Goal: Task Accomplishment & Management: Complete application form

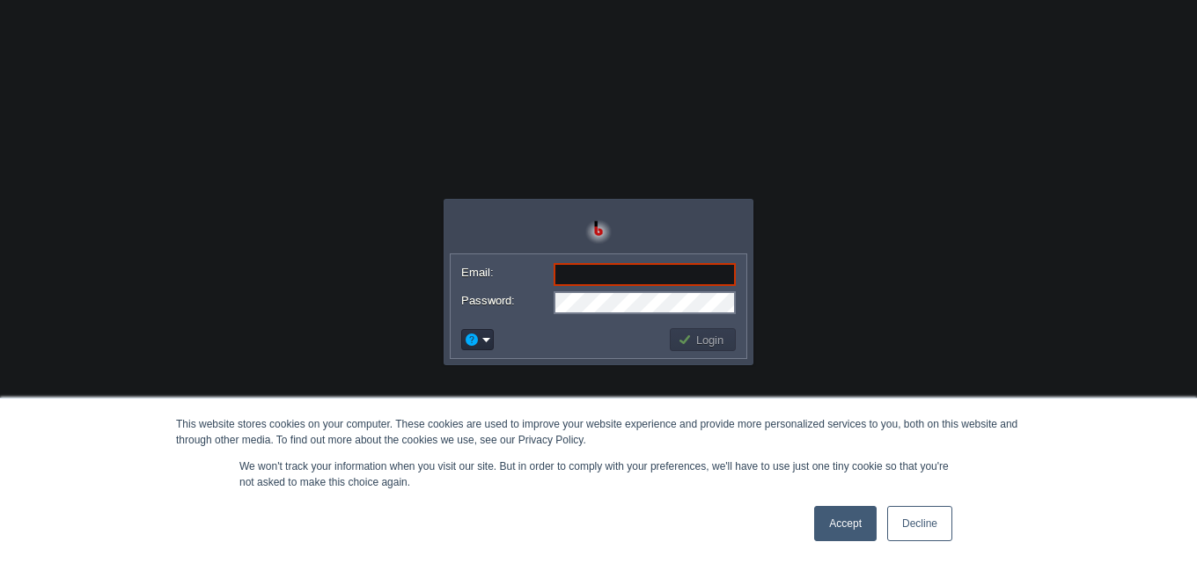
click at [839, 528] on link "Accept" at bounding box center [845, 523] width 63 height 35
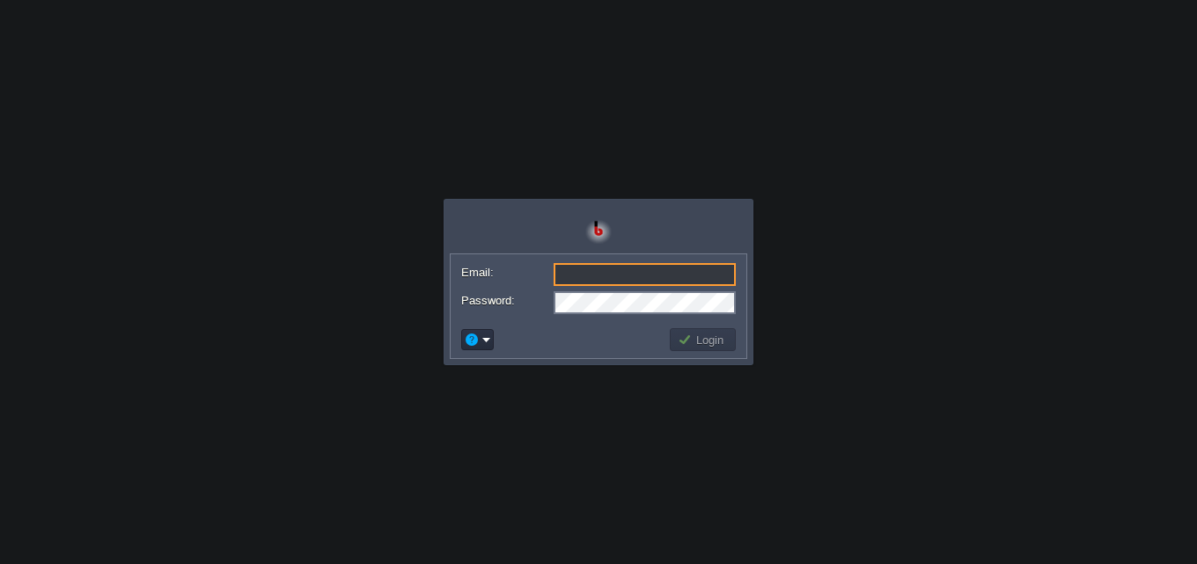
click at [666, 278] on input "Email:" at bounding box center [645, 274] width 182 height 23
type input "[EMAIL_ADDRESS][DOMAIN_NAME]"
click at [715, 344] on button "Login" at bounding box center [703, 340] width 51 height 16
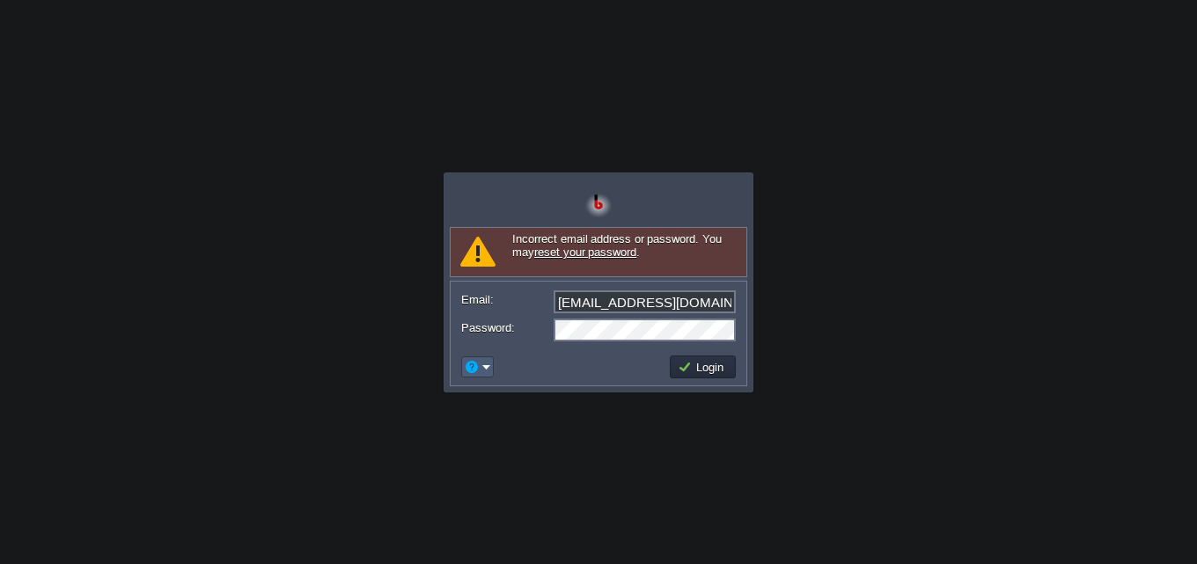
click at [491, 376] on td at bounding box center [477, 367] width 33 height 21
click at [553, 428] on link "Signup" at bounding box center [530, 432] width 131 height 19
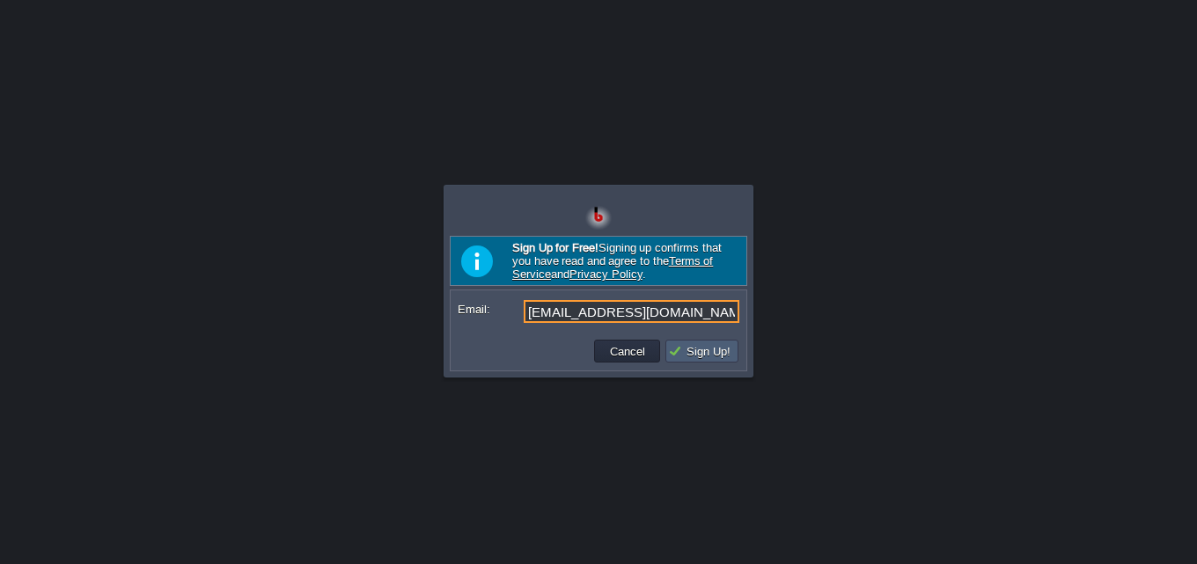
click at [704, 358] on button "Sign Up!" at bounding box center [702, 351] width 68 height 16
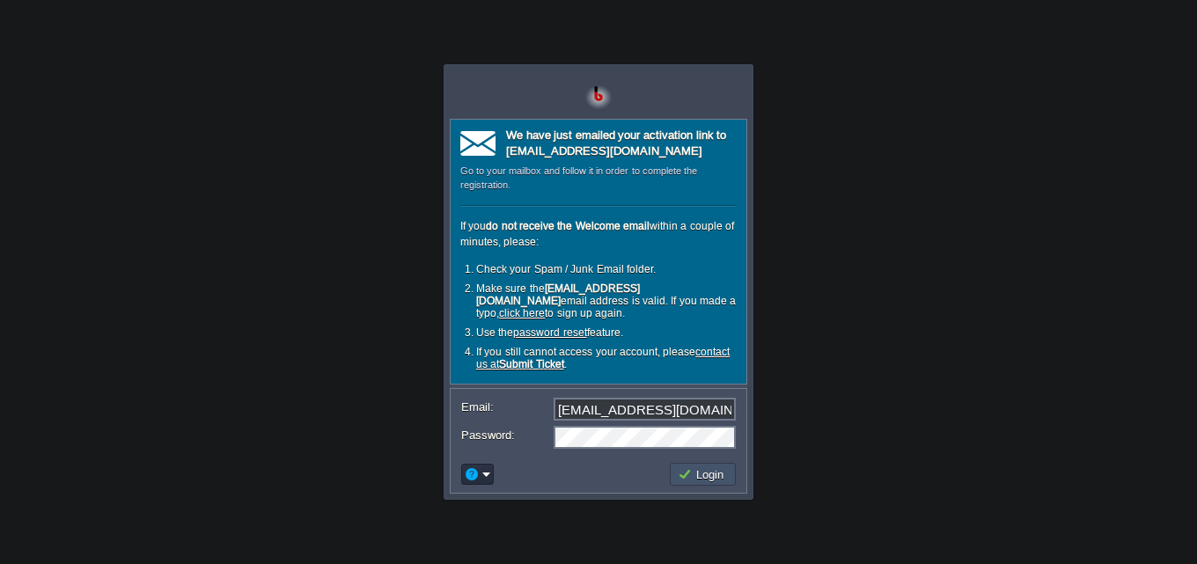
click at [721, 467] on button "Login" at bounding box center [703, 475] width 51 height 16
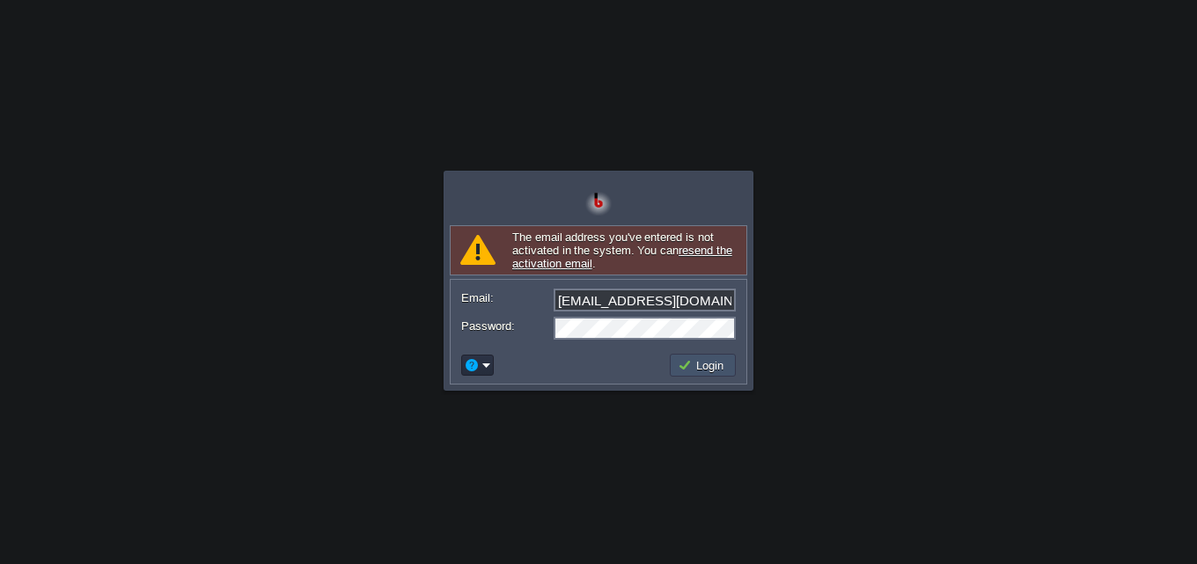
click at [692, 367] on button "Login" at bounding box center [703, 365] width 51 height 16
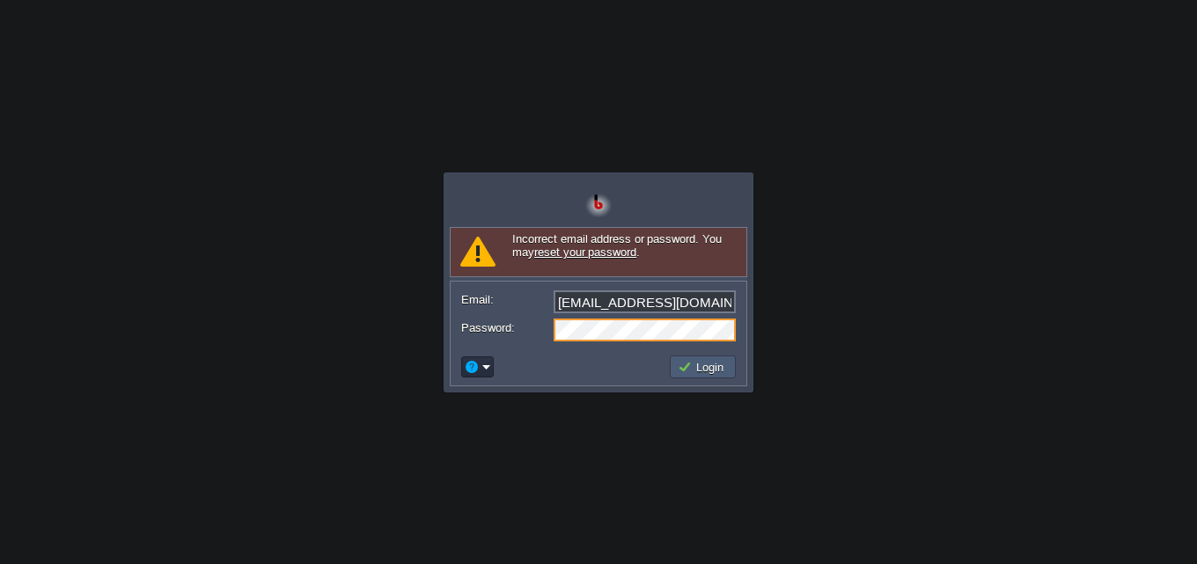
click at [700, 364] on button "Login" at bounding box center [703, 367] width 51 height 16
